Goal: Task Accomplishment & Management: Manage account settings

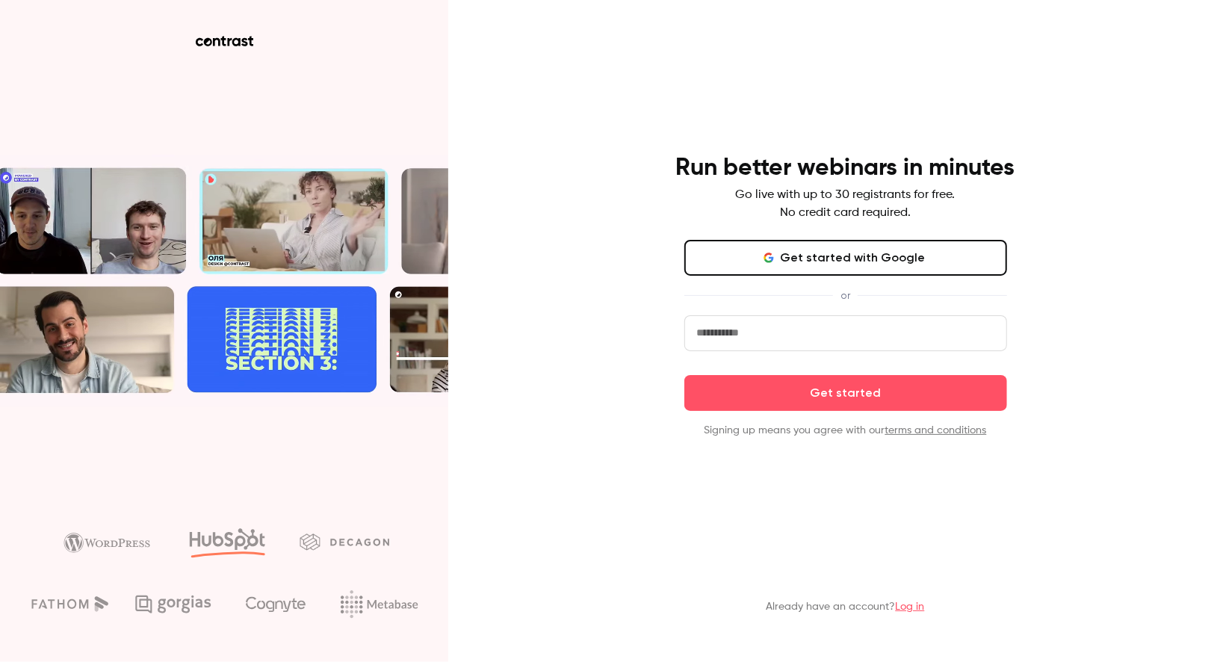
click at [873, 238] on div "Run better webinars in minutes Go live with up to 30 registrants for free. No c…" at bounding box center [845, 295] width 388 height 285
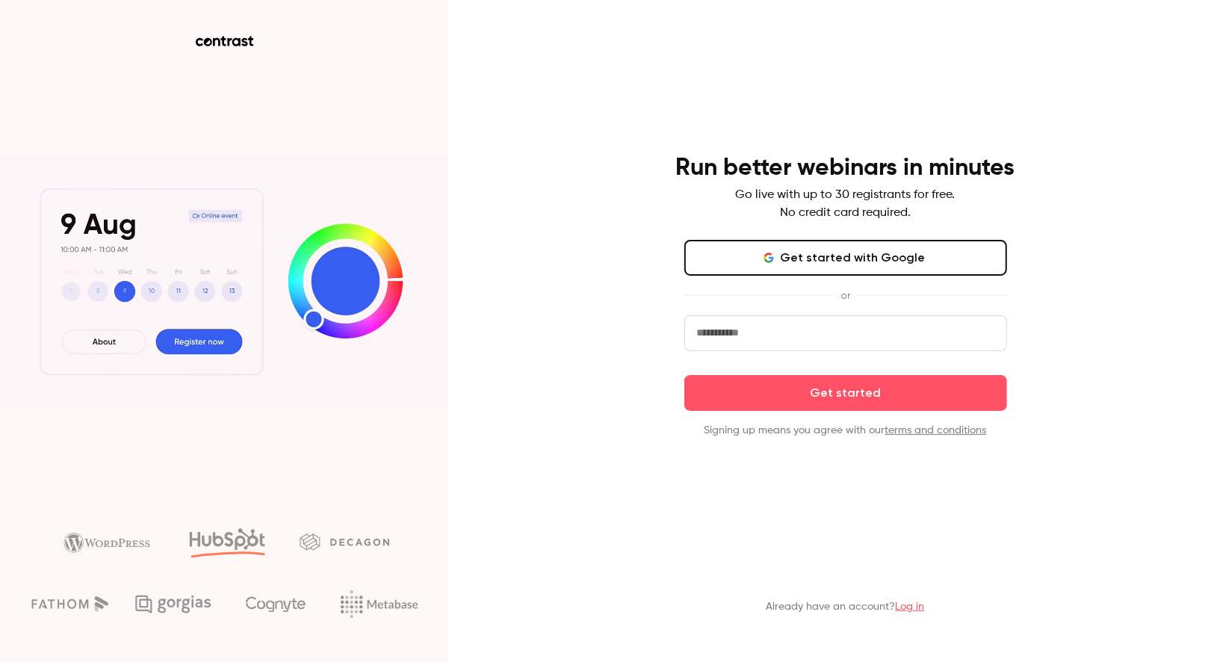
click at [846, 257] on button "Get started with Google" at bounding box center [845, 258] width 323 height 36
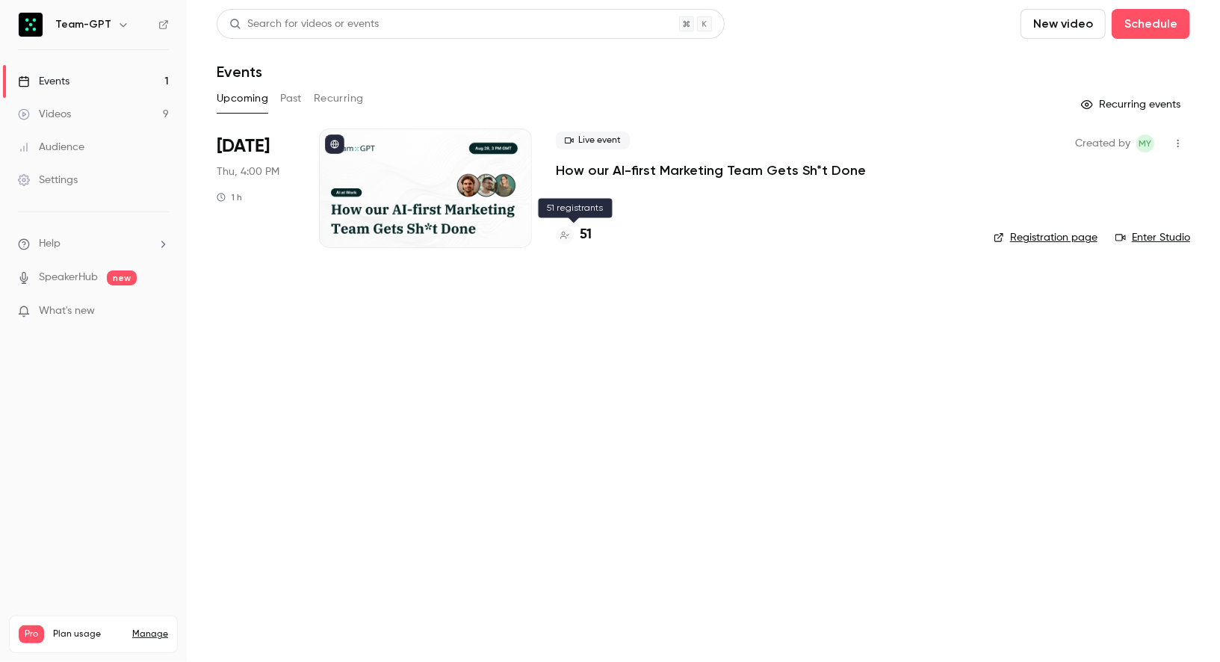
click at [580, 239] on h4 "51" at bounding box center [586, 235] width 12 height 20
click at [586, 235] on h4 "64" at bounding box center [587, 235] width 15 height 20
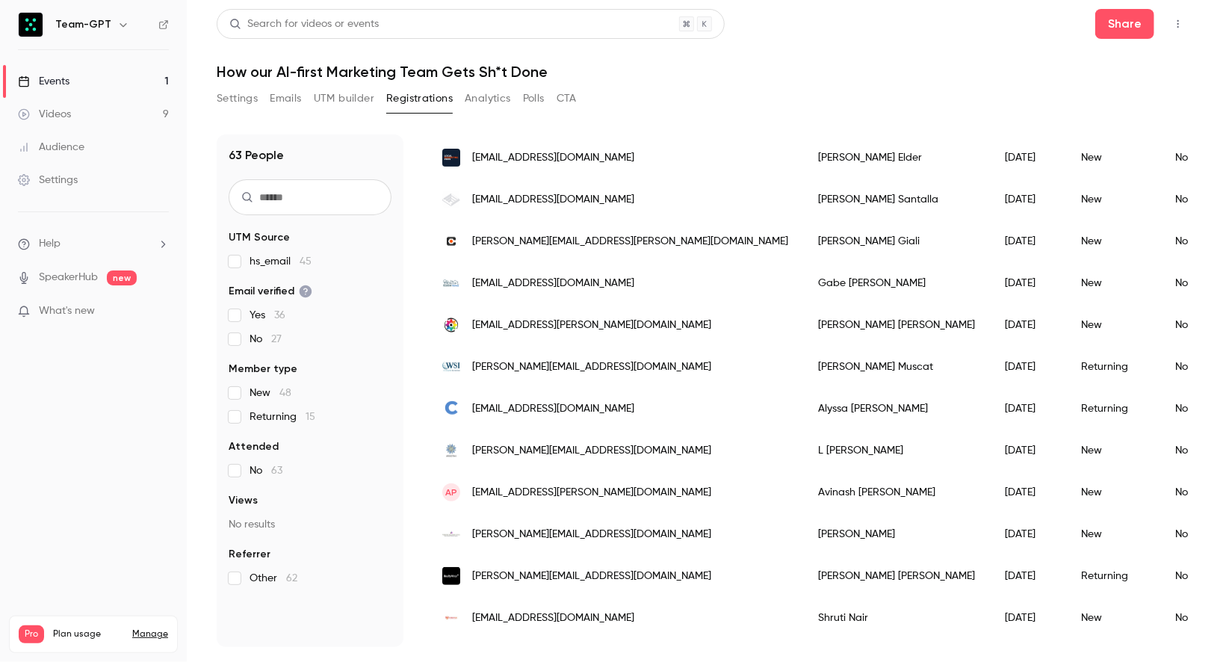
scroll to position [520, 0]
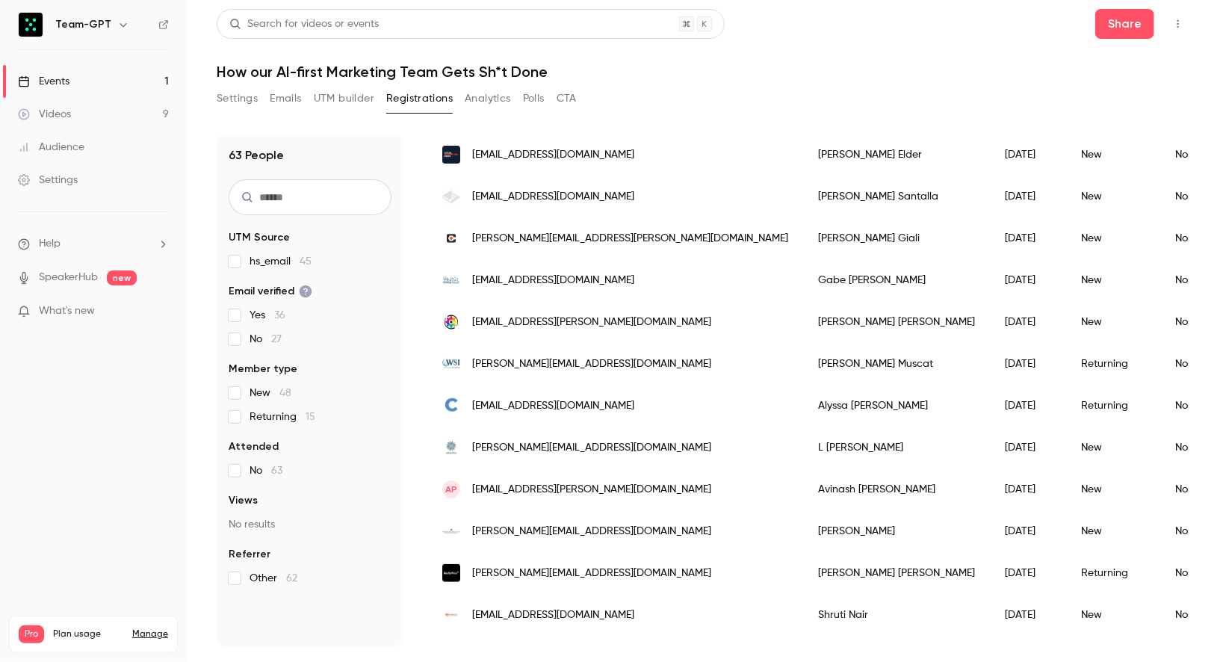
click at [317, 202] on input "text" at bounding box center [310, 197] width 163 height 36
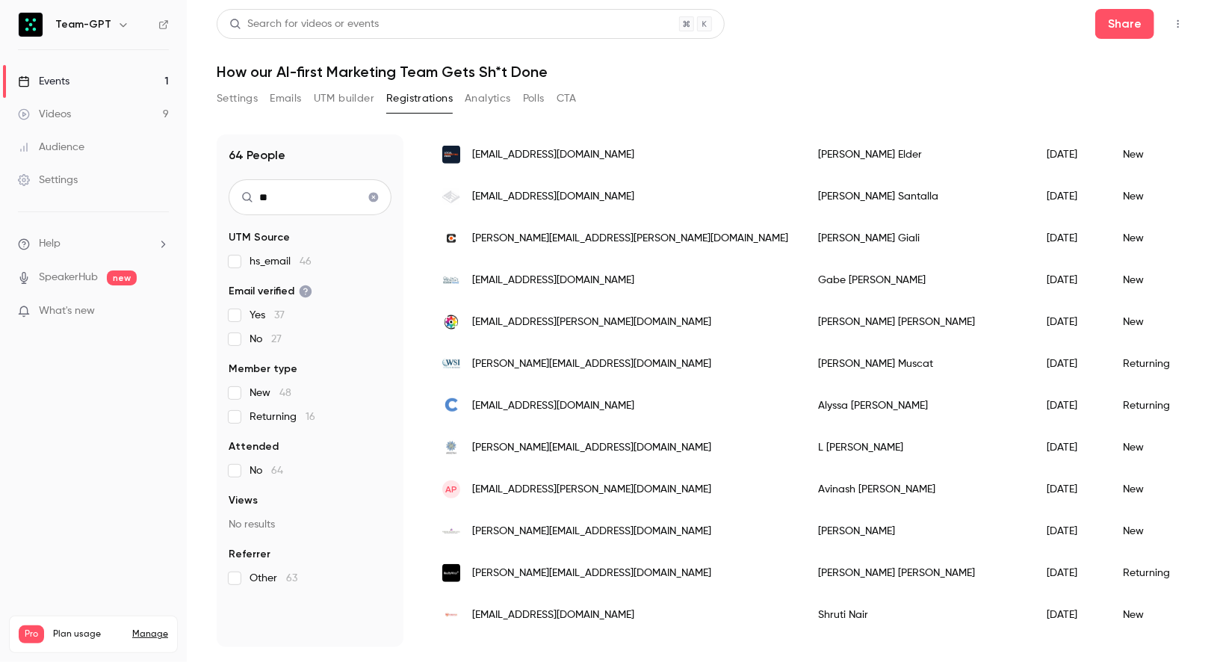
scroll to position [0, 0]
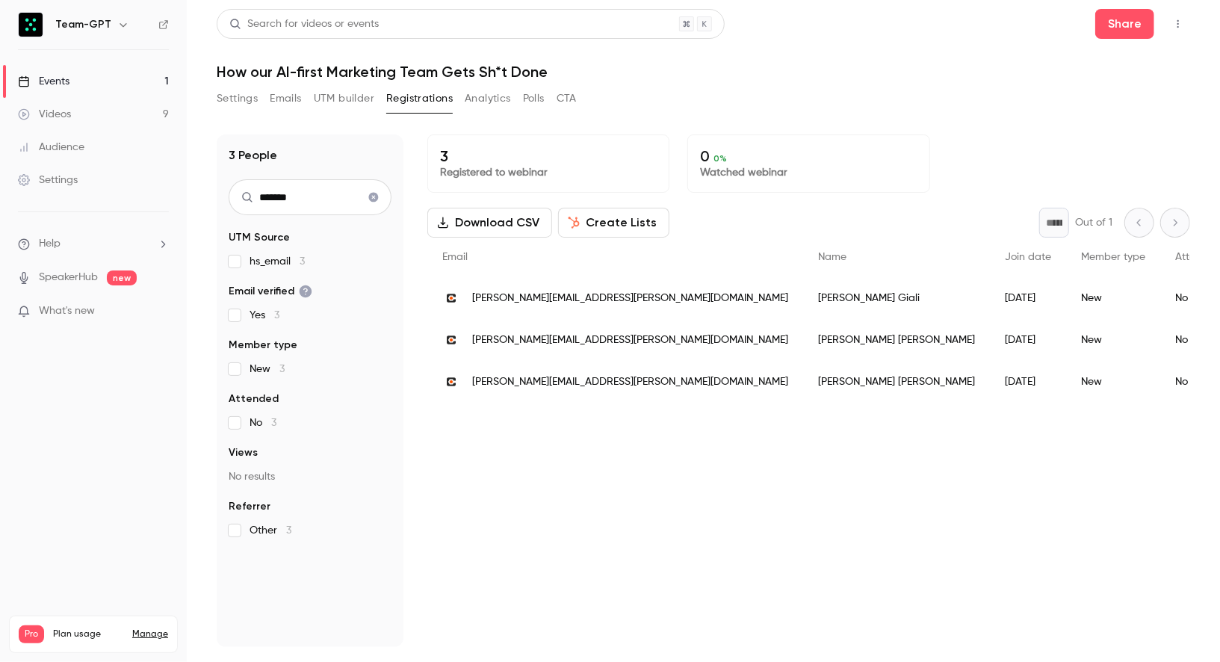
drag, startPoint x: 330, startPoint y: 199, endPoint x: 221, endPoint y: 114, distance: 137.9
click at [221, 114] on section "Settings Emails UTM builder Registrations Analytics Polls CTA 3 People ******* …" at bounding box center [703, 367] width 973 height 560
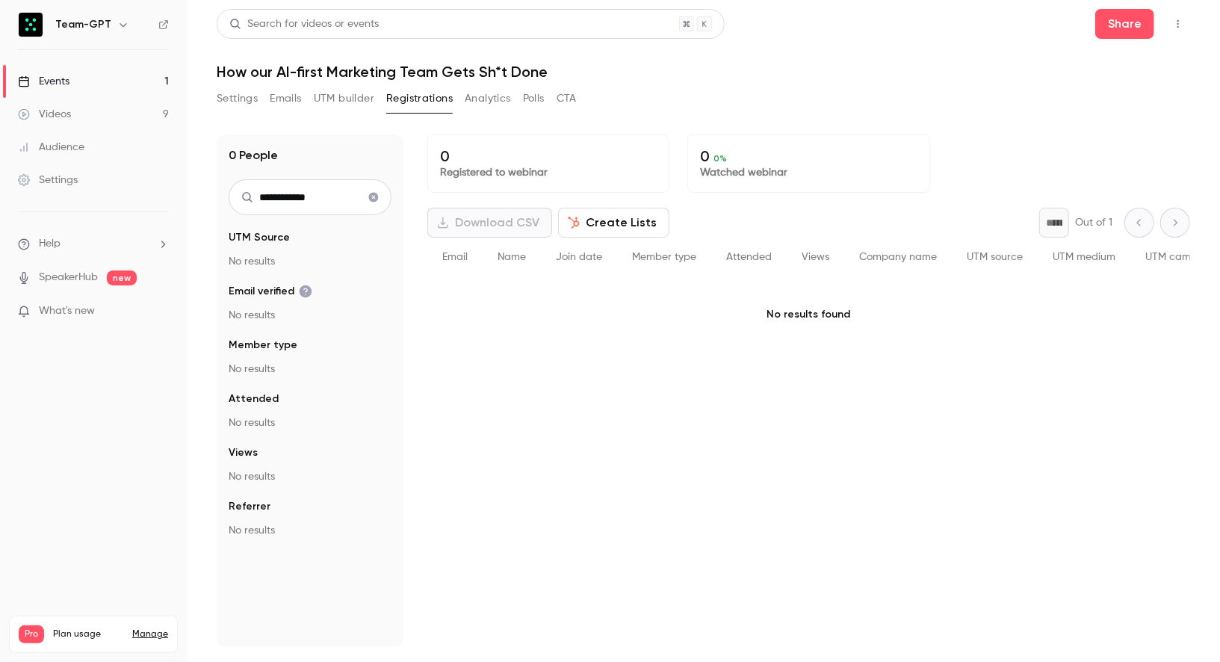
type input "**********"
click at [371, 198] on icon "Clear search" at bounding box center [374, 198] width 10 height 10
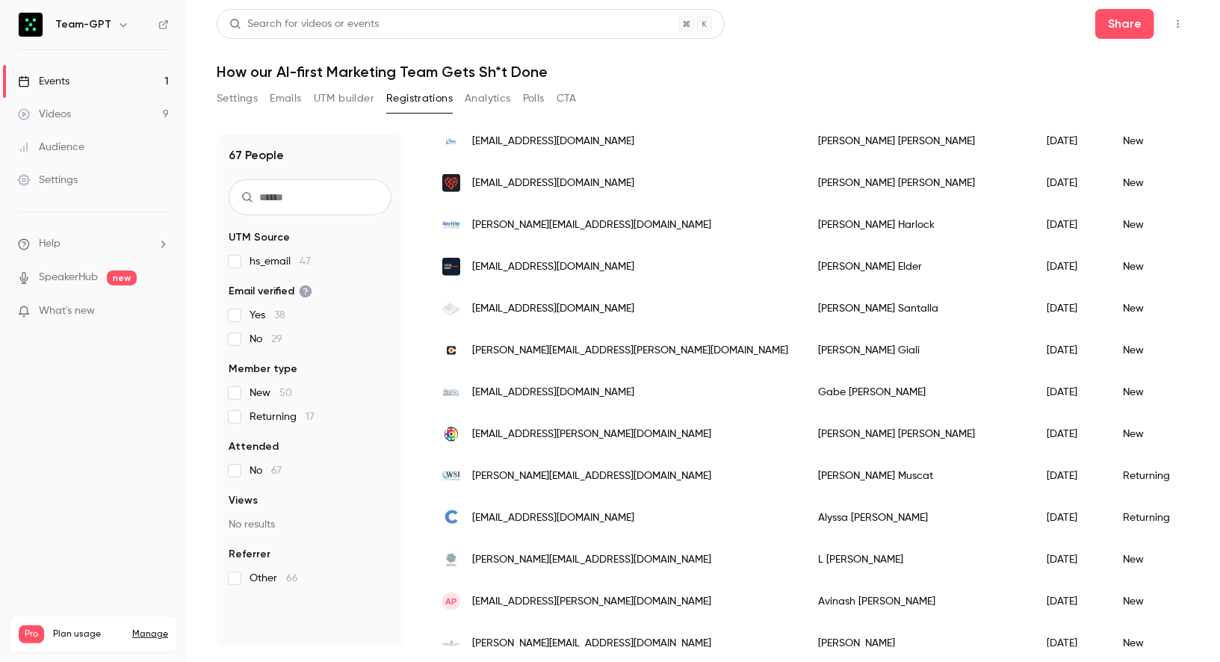
scroll to position [592, 0]
